Goal: Check status: Check status

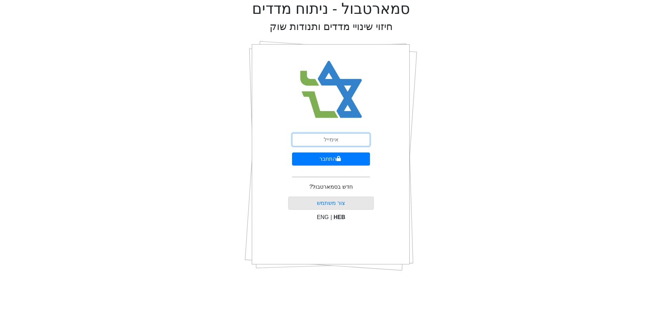
drag, startPoint x: 351, startPoint y: 136, endPoint x: 356, endPoint y: 142, distance: 7.3
click at [351, 136] on input "email" at bounding box center [331, 139] width 78 height 13
type input "[PERSON_NAME][EMAIL_ADDRESS][DOMAIN_NAME]"
click at [335, 151] on form "[PERSON_NAME][EMAIL_ADDRESS][DOMAIN_NAME] התחבר" at bounding box center [331, 158] width 78 height 50
click at [336, 157] on icon "submit" at bounding box center [338, 159] width 5 height 6
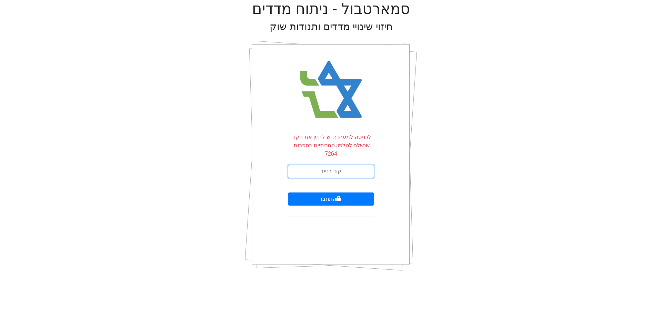
click at [366, 165] on input "text" at bounding box center [331, 171] width 86 height 13
type input "401222"
click at [288, 192] on button "התחבר" at bounding box center [331, 198] width 86 height 13
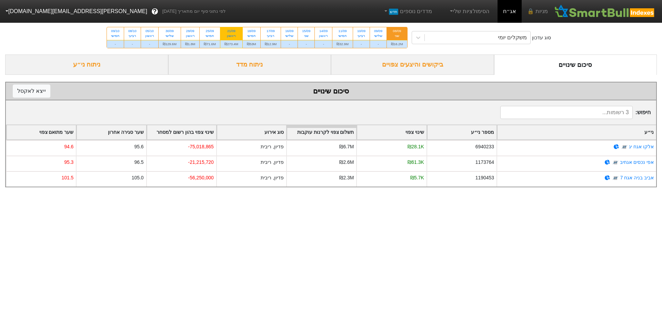
click at [237, 45] on div "₪273.4M" at bounding box center [231, 44] width 22 height 8
click at [231, 32] on input "21/09 ראשון ₪273.4M" at bounding box center [229, 29] width 4 height 4
radio input "true"
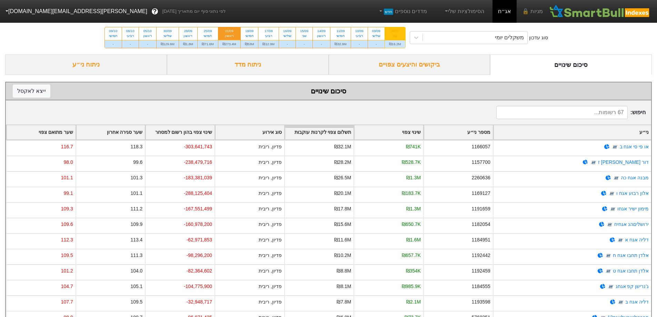
click at [401, 40] on div "₪16.2M" at bounding box center [395, 44] width 20 height 8
click at [395, 32] on input "08/09 שני ₪16.2M" at bounding box center [392, 29] width 4 height 4
radio input "true"
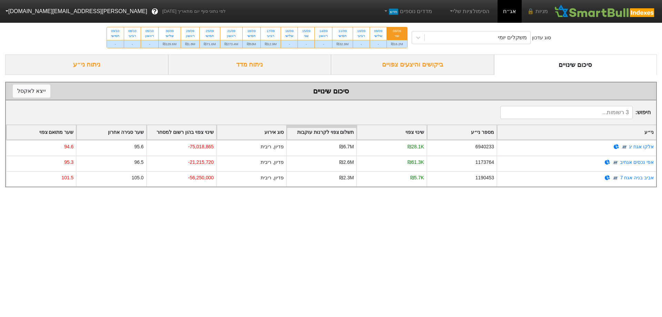
click at [424, 67] on div "ביקושים והיצעים צפויים" at bounding box center [412, 64] width 163 height 20
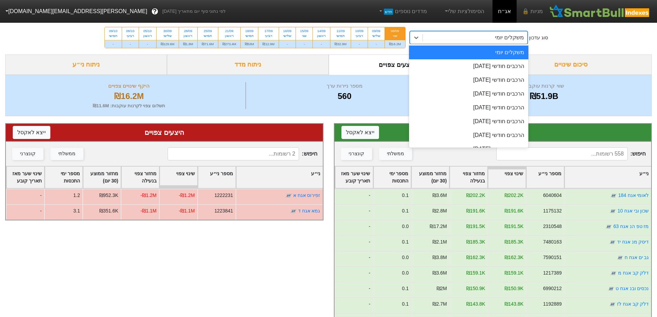
click at [508, 35] on div "משקלים יומי" at bounding box center [509, 37] width 29 height 8
click at [502, 71] on div "הרכבים חודשי [DATE]" at bounding box center [469, 66] width 120 height 14
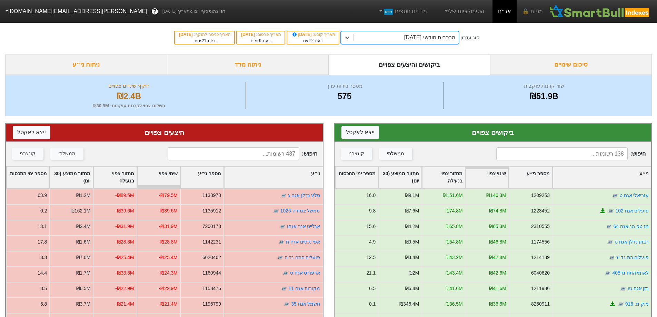
click at [232, 153] on input at bounding box center [232, 153] width 131 height 13
type input "מ"
